Goal: Task Accomplishment & Management: Use online tool/utility

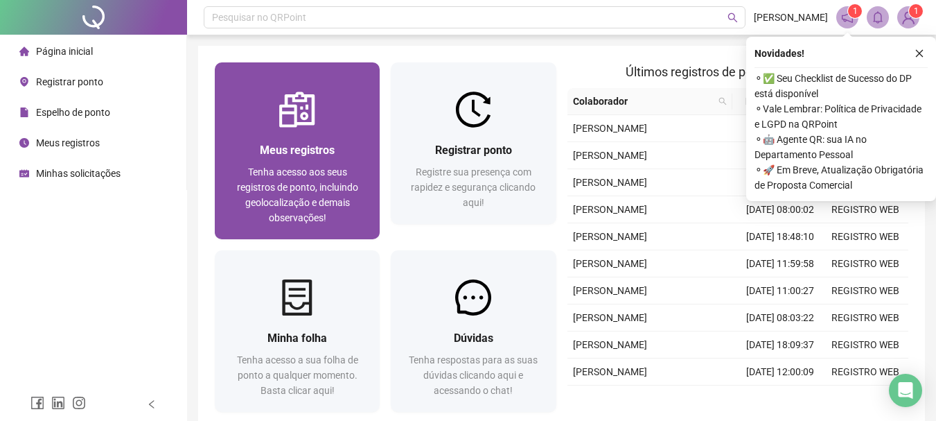
click at [294, 143] on span "Meus registros" at bounding box center [297, 149] width 75 height 13
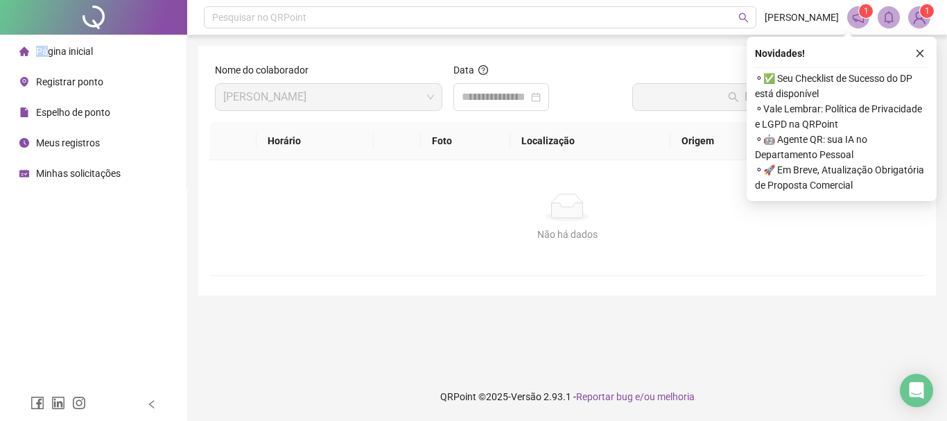
click at [48, 47] on div "Página inicial" at bounding box center [55, 51] width 73 height 28
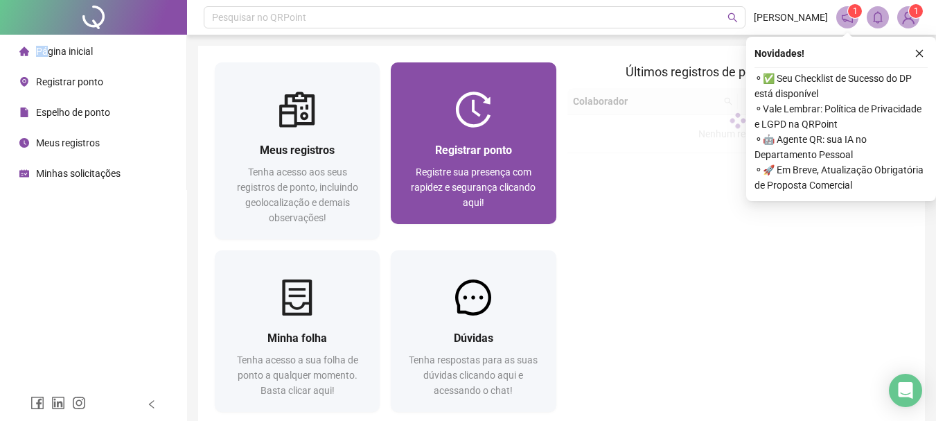
click at [484, 137] on div "Registrar ponto Registre sua presença com rapidez e segurança clicando aqui!" at bounding box center [473, 176] width 165 height 96
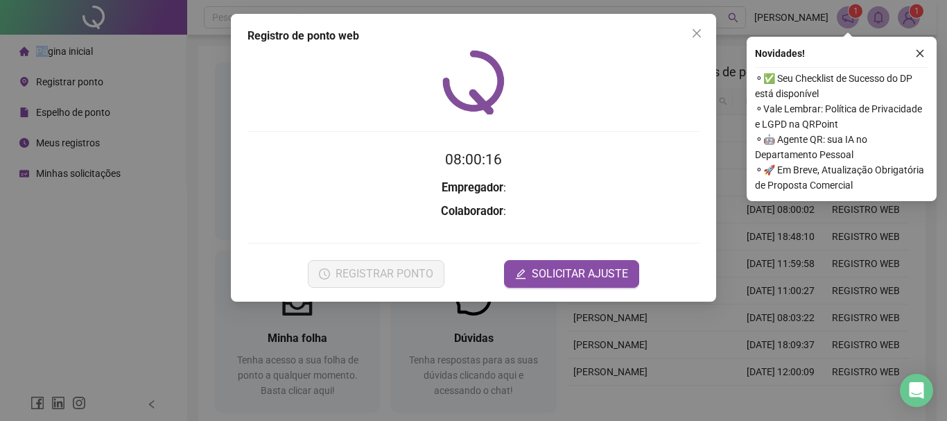
click at [705, 35] on span "Close" at bounding box center [696, 33] width 22 height 11
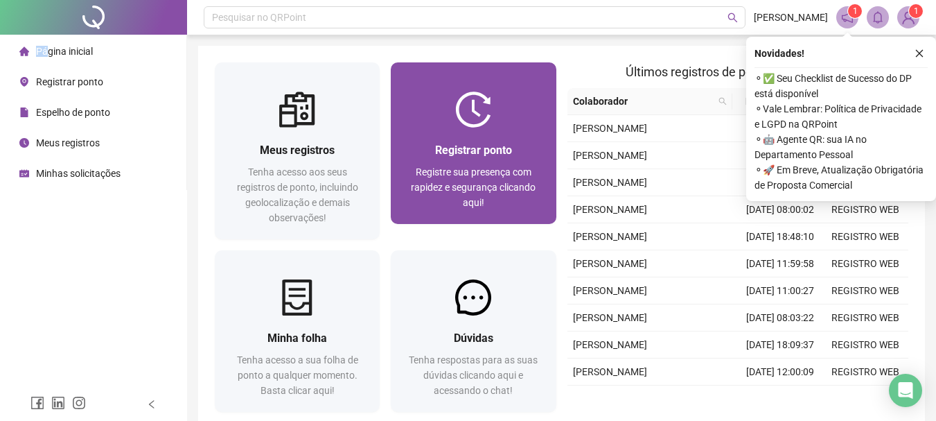
click at [516, 161] on div "Registrar ponto Registre sua presença com rapidez e segurança clicando aqui!" at bounding box center [473, 175] width 132 height 69
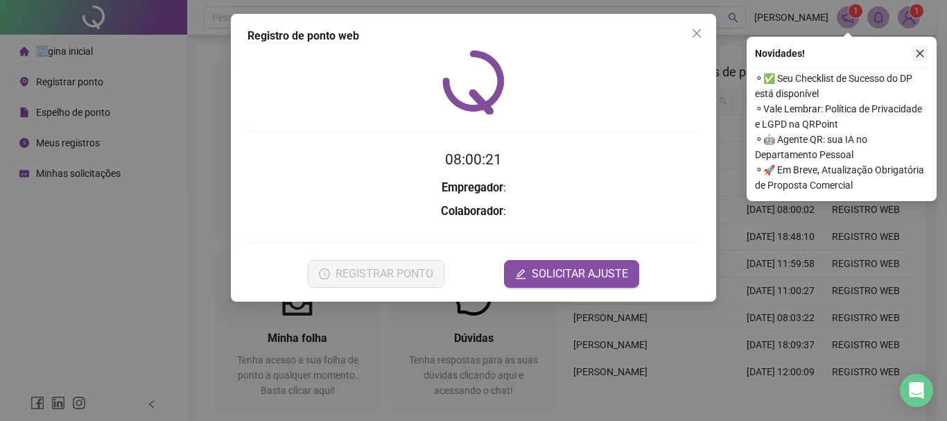
click at [697, 36] on icon "close" at bounding box center [696, 33] width 11 height 11
click at [918, 53] on icon "close" at bounding box center [920, 54] width 10 height 10
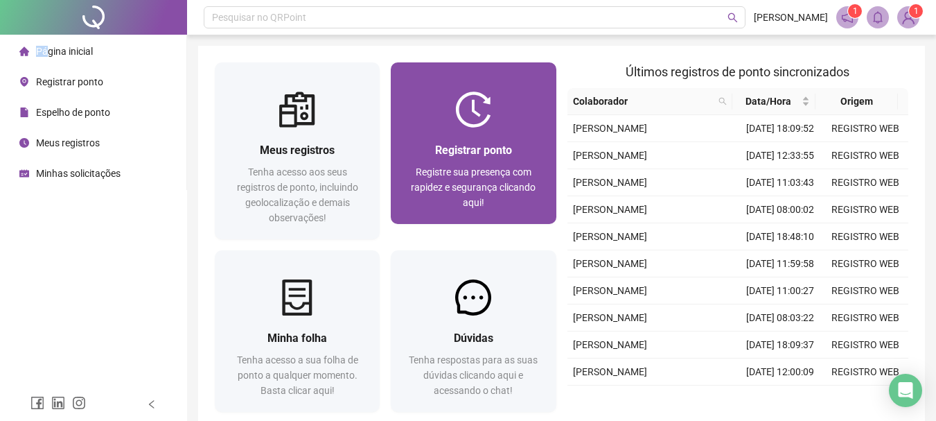
click at [480, 134] on div "Registrar ponto Registre sua presença com rapidez e segurança clicando aqui!" at bounding box center [473, 176] width 165 height 96
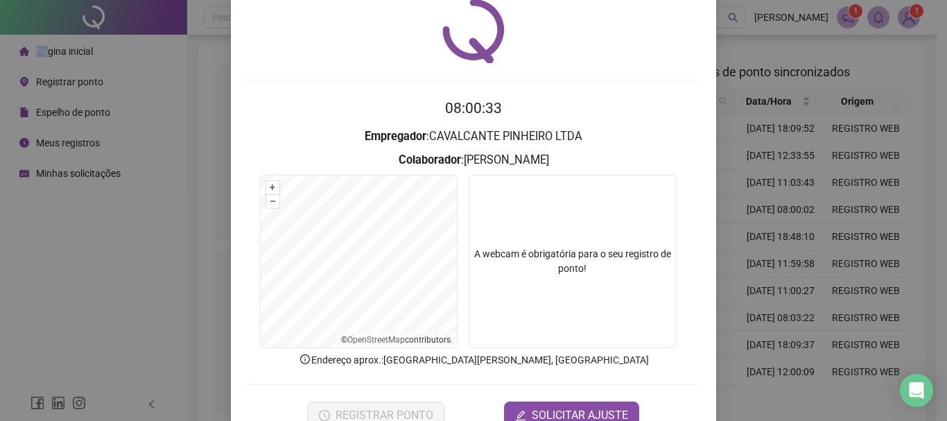
scroll to position [90, 0]
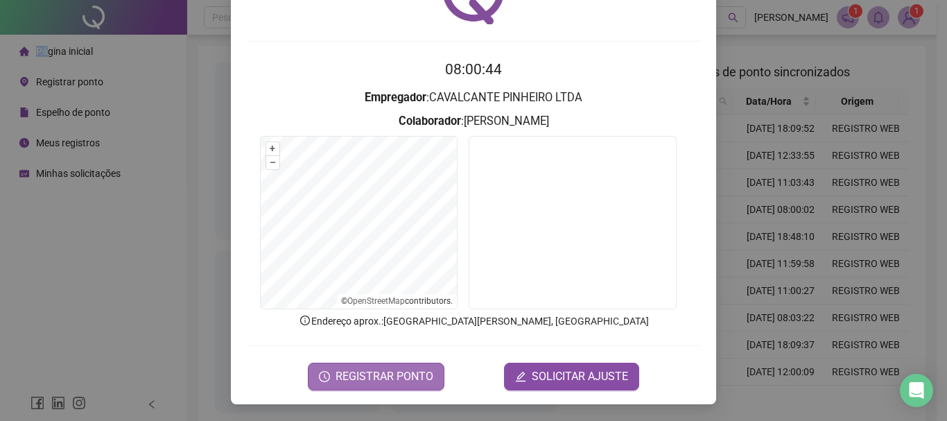
click at [389, 368] on span "REGISTRAR PONTO" at bounding box center [384, 376] width 98 height 17
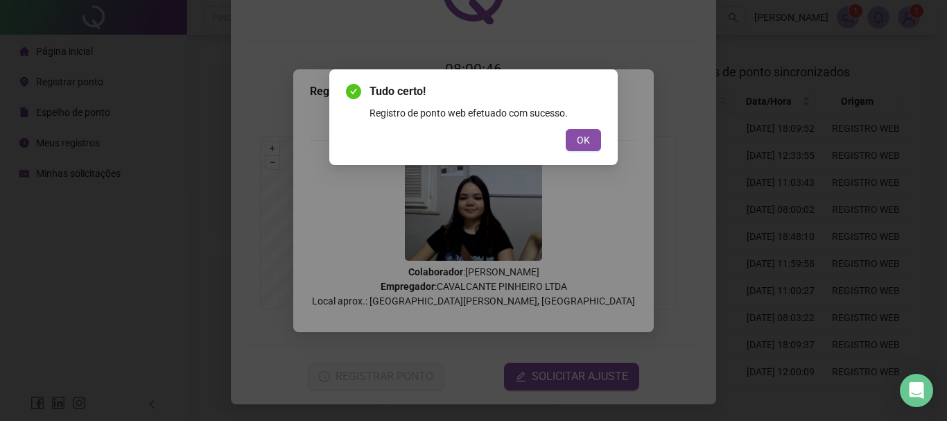
click at [601, 143] on div "Tudo certo! Registro de ponto web efetuado com sucesso. OK" at bounding box center [473, 117] width 288 height 96
click at [576, 145] on button "OK" at bounding box center [582, 140] width 35 height 22
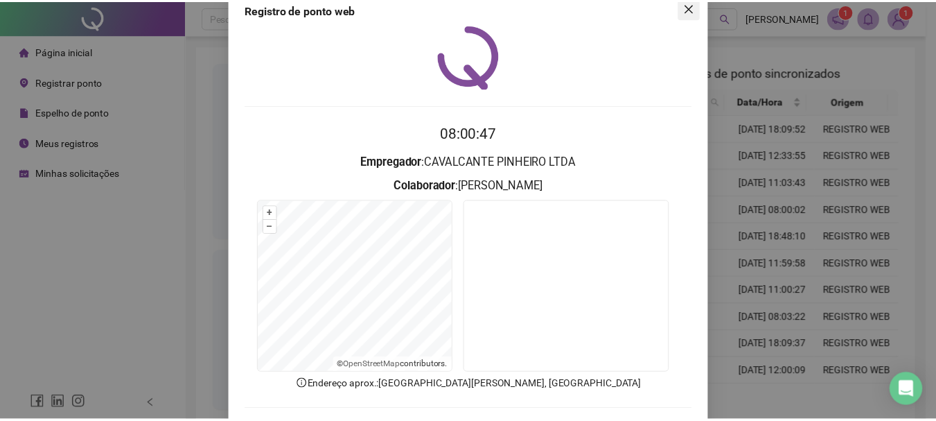
scroll to position [0, 0]
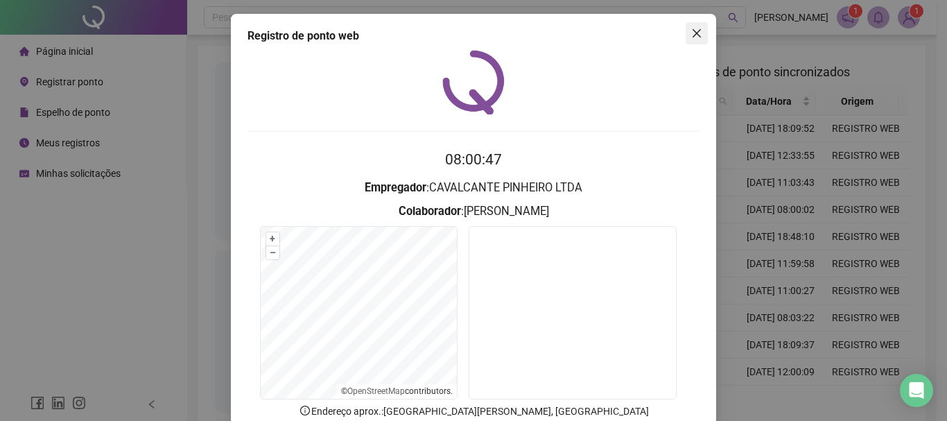
click at [692, 24] on button "Close" at bounding box center [696, 33] width 22 height 22
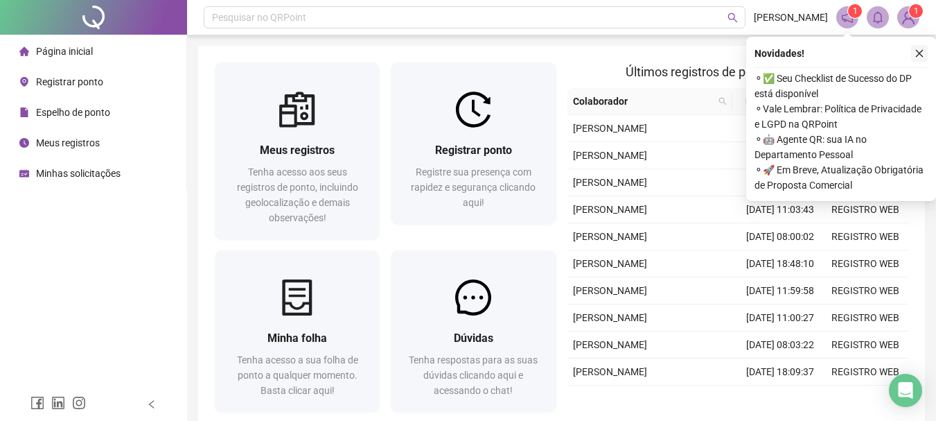
click at [927, 59] on button "button" at bounding box center [919, 53] width 17 height 17
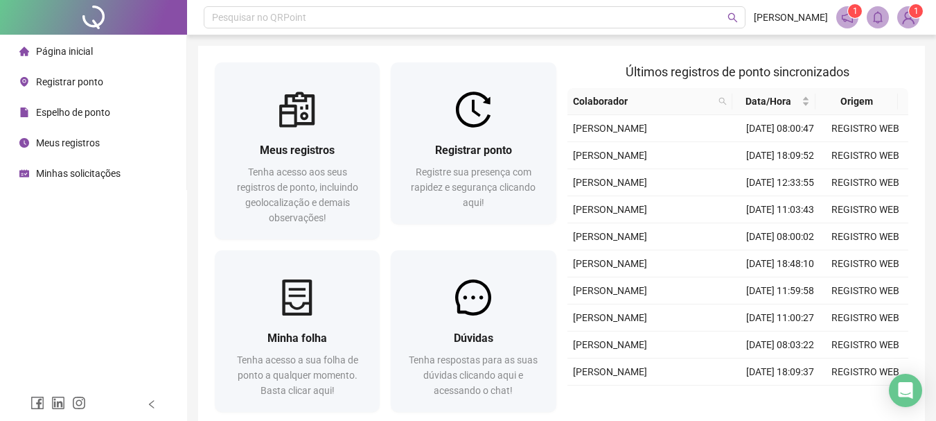
click at [902, 12] on img at bounding box center [908, 17] width 21 height 21
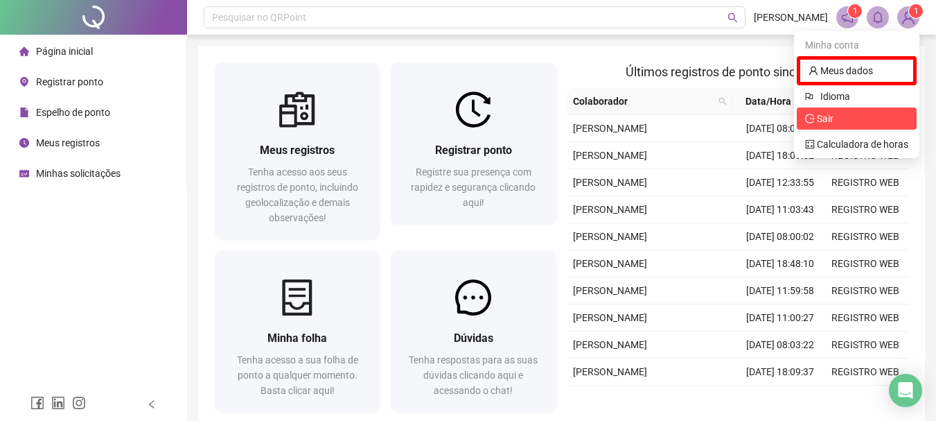
click at [839, 120] on span "Sair" at bounding box center [856, 118] width 103 height 15
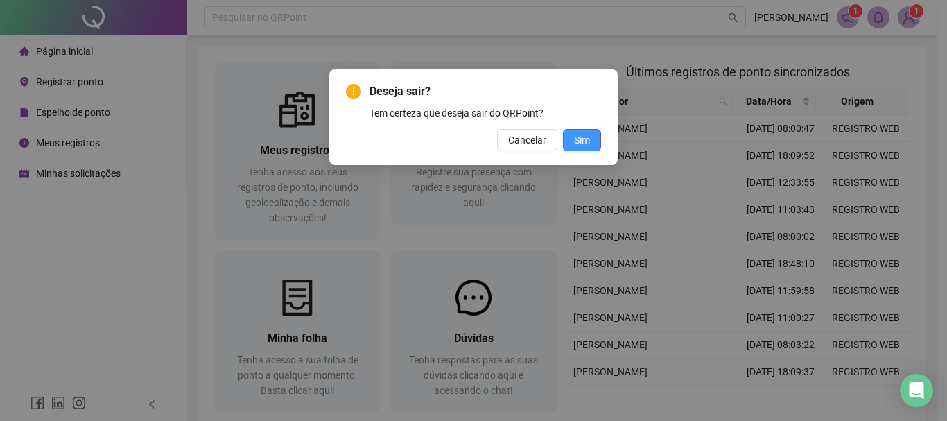
click at [570, 139] on button "Sim" at bounding box center [582, 140] width 38 height 22
